Goal: Browse casually

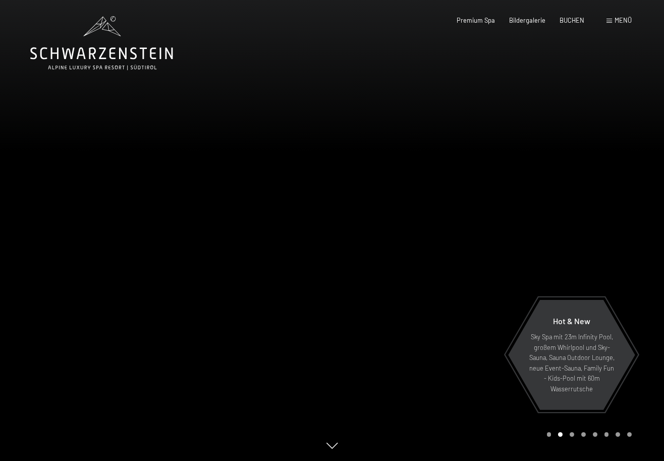
click at [605, 24] on div "Buchen Anfragen Premium Spa Bildergalerie BUCHEN Menü DE IT EN Gutschein Bilder…" at bounding box center [530, 20] width 204 height 9
click at [614, 21] on div "Menü" at bounding box center [618, 20] width 25 height 9
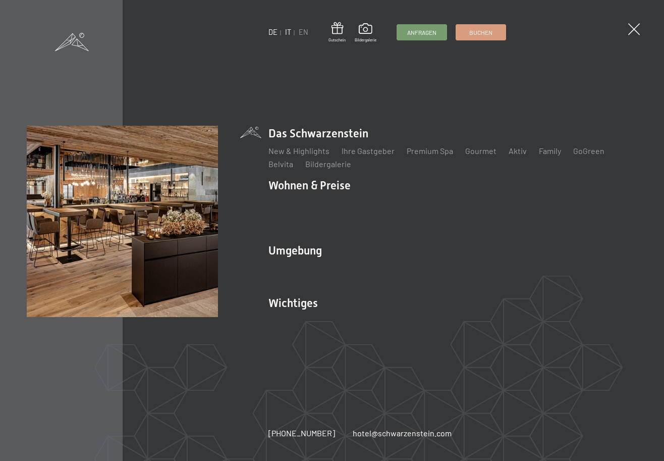
click at [287, 32] on link "IT" at bounding box center [288, 32] width 6 height 9
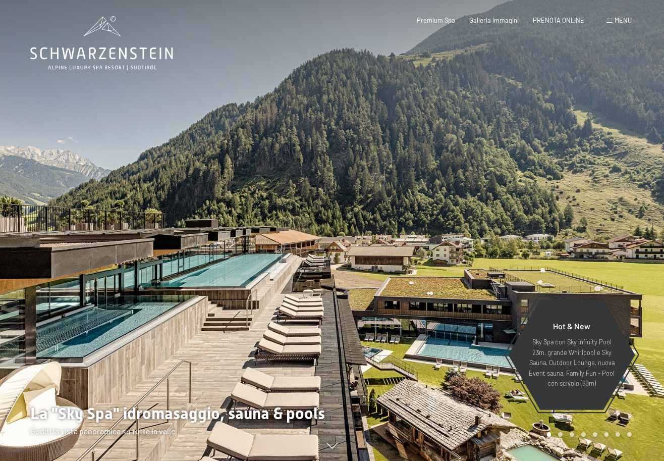
click at [615, 19] on span "Menu" at bounding box center [622, 20] width 17 height 8
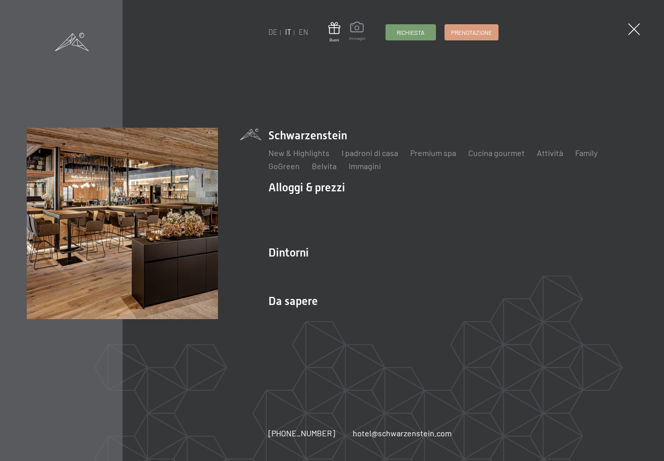
click at [358, 29] on span at bounding box center [357, 29] width 16 height 14
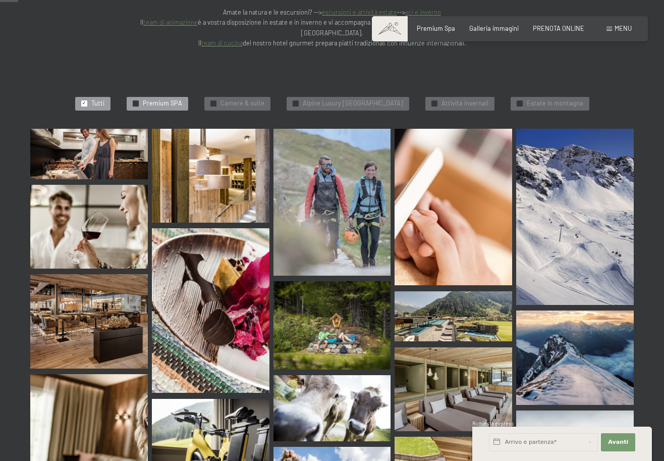
click at [154, 99] on span "Premium SPA" at bounding box center [162, 103] width 39 height 9
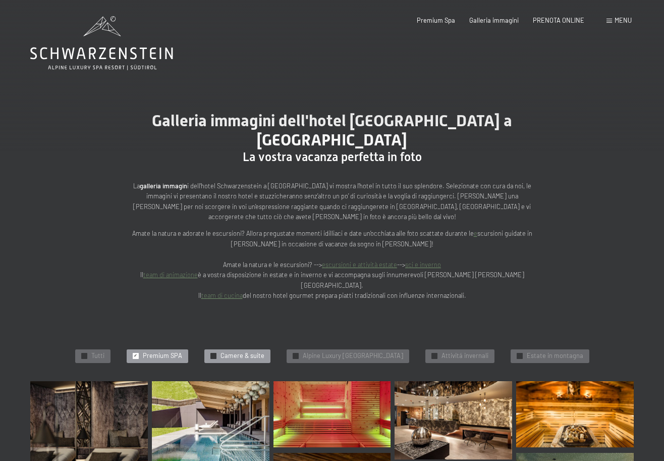
click at [235, 351] on span "Camere & suite" at bounding box center [242, 355] width 44 height 9
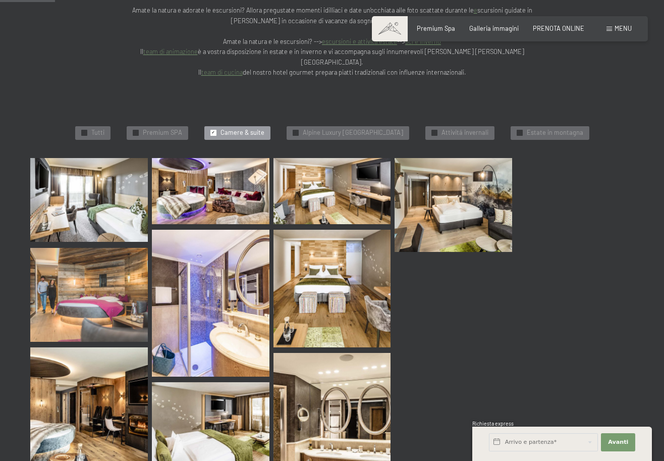
scroll to position [230, 0]
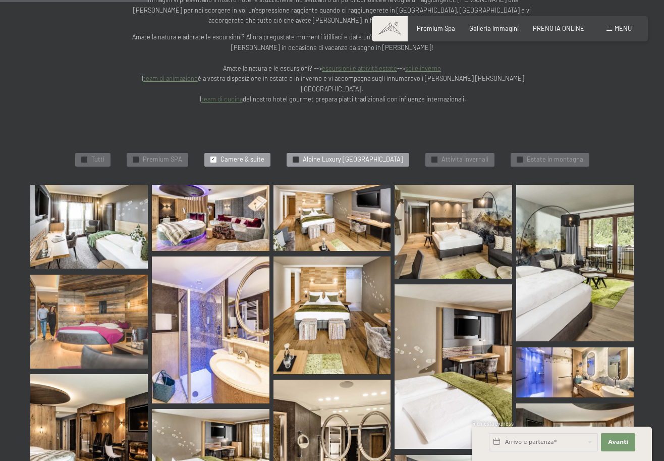
click at [351, 155] on span "Alpine Luxury [GEOGRAPHIC_DATA]" at bounding box center [353, 159] width 100 height 9
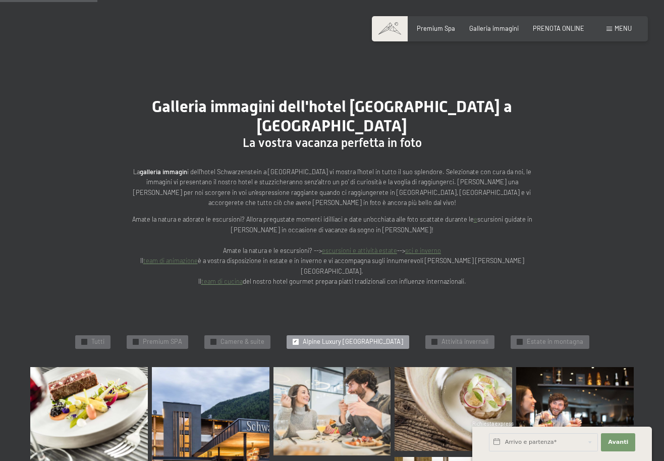
scroll to position [0, 0]
